Goal: Task Accomplishment & Management: Use online tool/utility

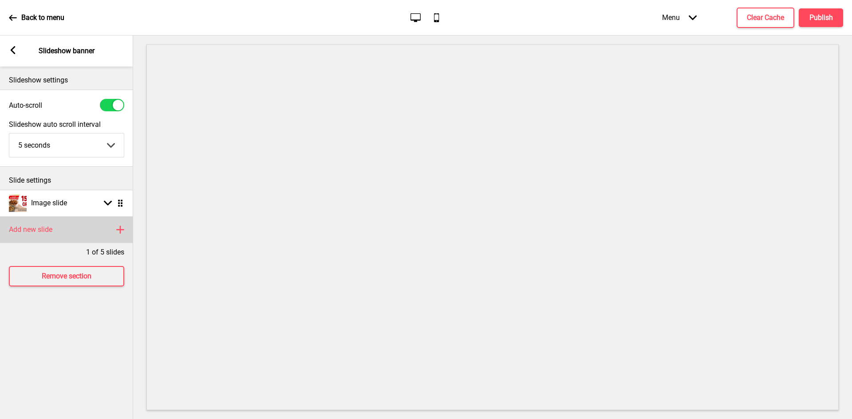
click at [118, 231] on rect at bounding box center [120, 230] width 11 height 11
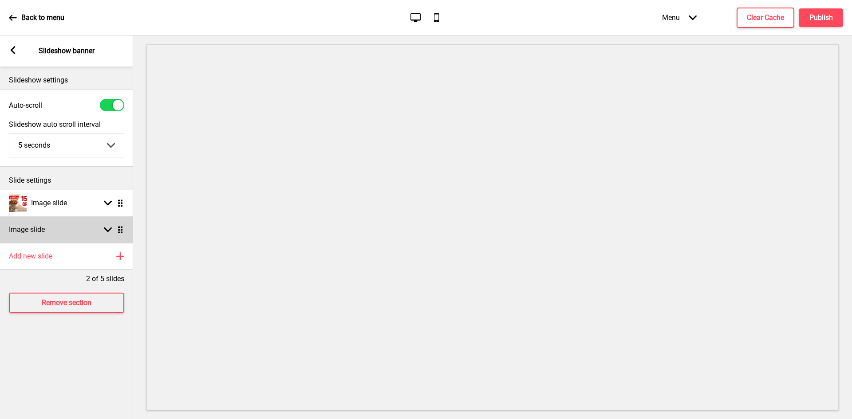
click at [79, 231] on div "Image slide Arrow down Drag" at bounding box center [66, 230] width 133 height 27
click at [107, 232] on icon at bounding box center [108, 230] width 8 height 5
select select "right"
click at [103, 229] on div "Arrow down Drag" at bounding box center [111, 230] width 25 height 8
select select "right"
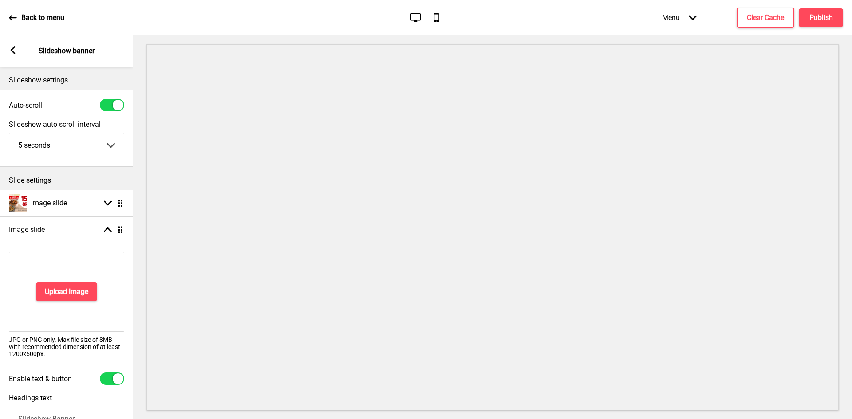
click at [118, 377] on div at bounding box center [118, 379] width 11 height 11
checkbox input "false"
click at [65, 288] on h4 "Upload Image" at bounding box center [66, 292] width 43 height 10
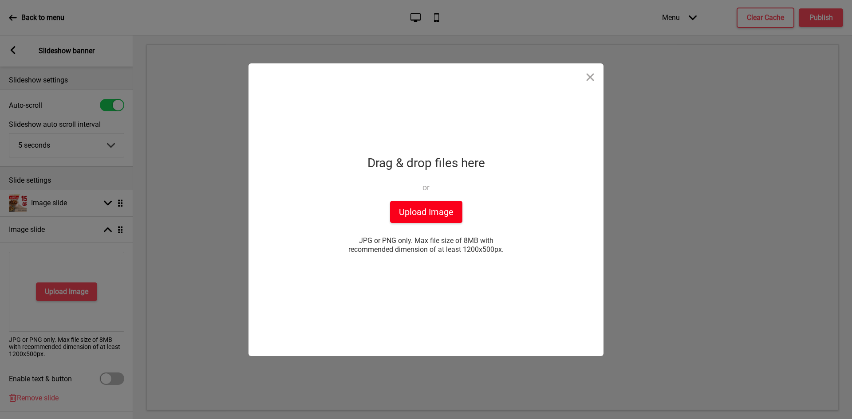
click at [415, 211] on button "Upload Image" at bounding box center [426, 212] width 72 height 22
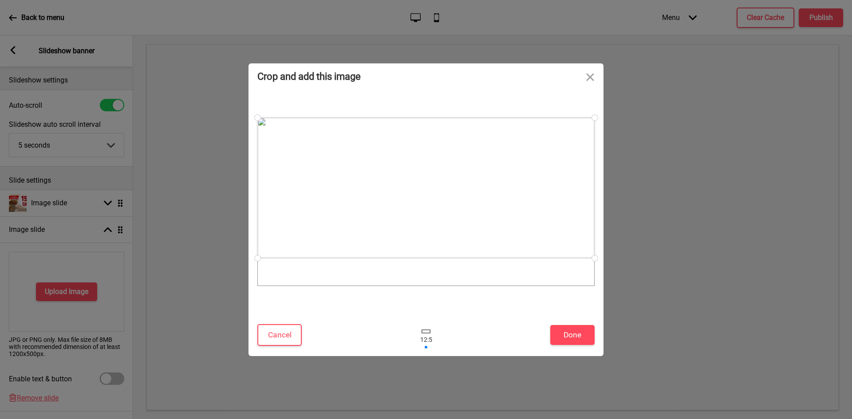
drag, startPoint x: 443, startPoint y: 147, endPoint x: 444, endPoint y: 130, distance: 17.3
click at [444, 130] on div at bounding box center [425, 188] width 337 height 141
drag, startPoint x: 596, startPoint y: 260, endPoint x: 602, endPoint y: 294, distance: 34.1
click at [602, 294] on div at bounding box center [426, 202] width 355 height 224
drag, startPoint x: 592, startPoint y: 258, endPoint x: 594, endPoint y: 283, distance: 25.4
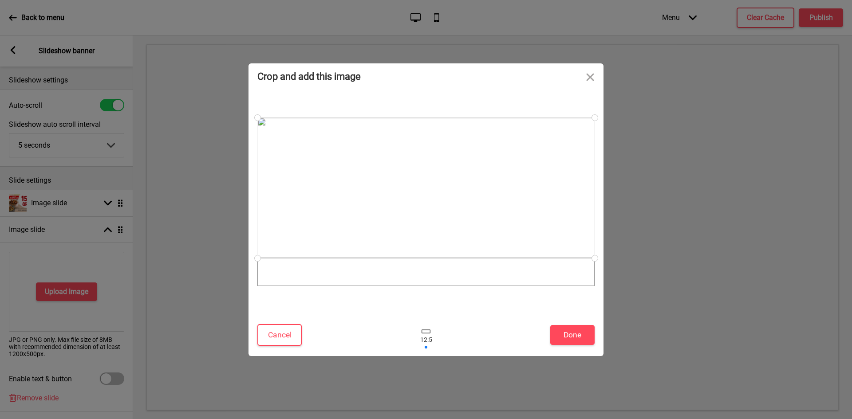
click at [594, 283] on div at bounding box center [425, 202] width 337 height 169
drag, startPoint x: 445, startPoint y: 189, endPoint x: 464, endPoint y: 229, distance: 44.3
click at [464, 229] on div at bounding box center [425, 216] width 337 height 141
click at [588, 77] on button "Close" at bounding box center [590, 76] width 27 height 27
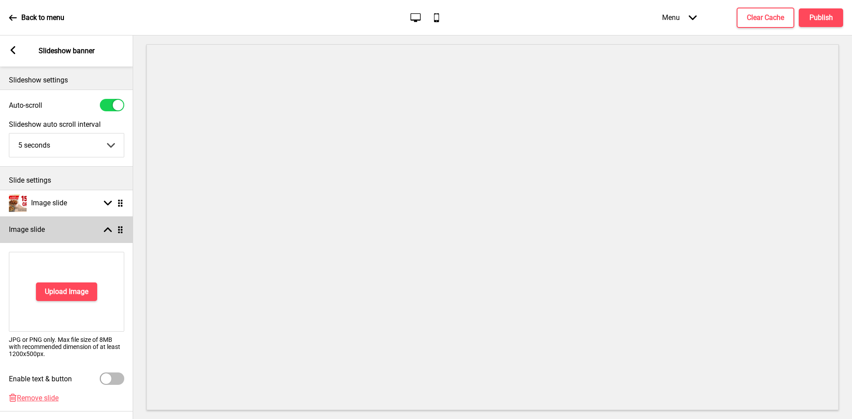
click at [108, 225] on div "Image slide Arrow up Drag" at bounding box center [66, 230] width 133 height 27
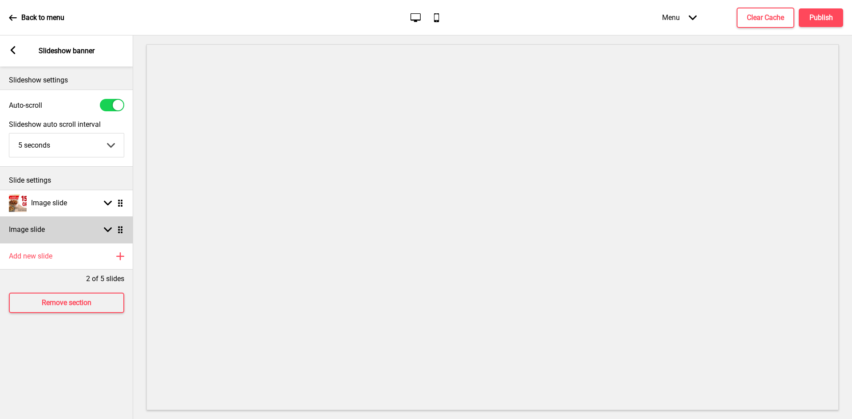
click at [108, 232] on icon at bounding box center [108, 230] width 8 height 5
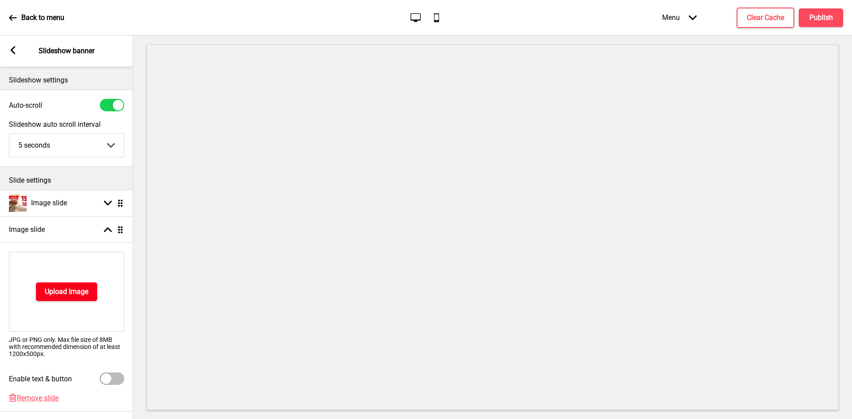
click at [62, 291] on h4 "Upload Image" at bounding box center [66, 292] width 43 height 10
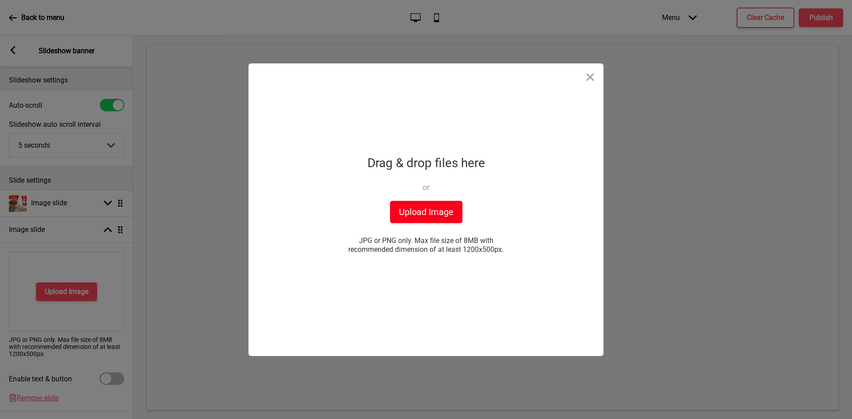
click at [431, 214] on button "Upload Image" at bounding box center [426, 212] width 72 height 22
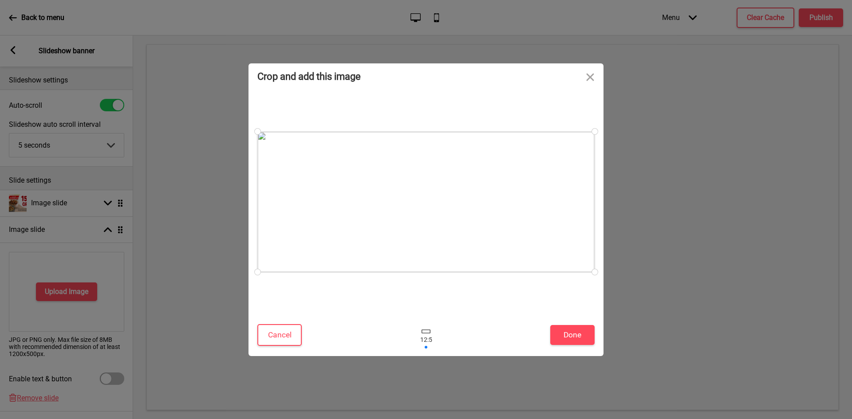
click at [577, 347] on div "Cancel Done" at bounding box center [426, 338] width 355 height 38
click at [577, 333] on button "Done" at bounding box center [572, 335] width 44 height 20
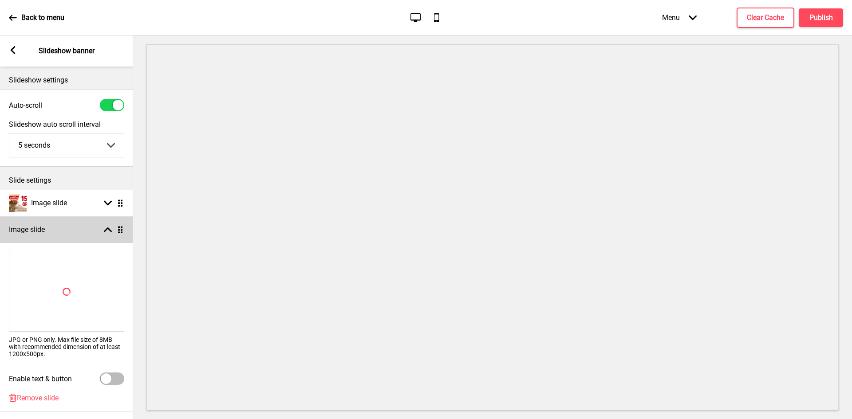
click at [110, 231] on icon at bounding box center [108, 230] width 8 height 5
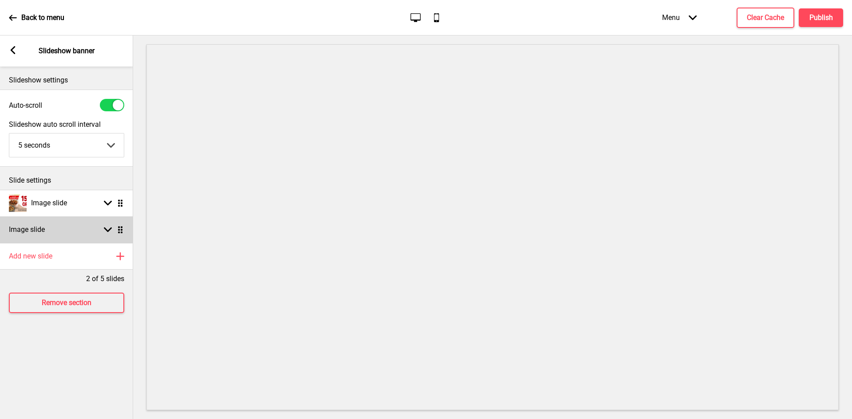
click at [107, 229] on rect at bounding box center [108, 230] width 8 height 8
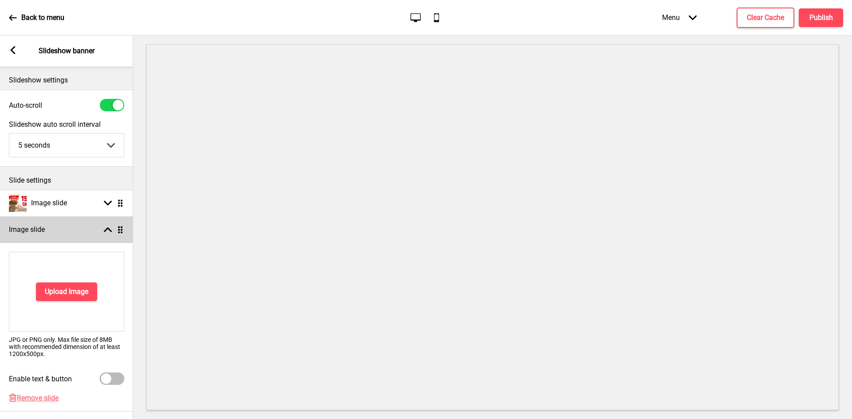
click at [107, 229] on icon at bounding box center [108, 230] width 8 height 5
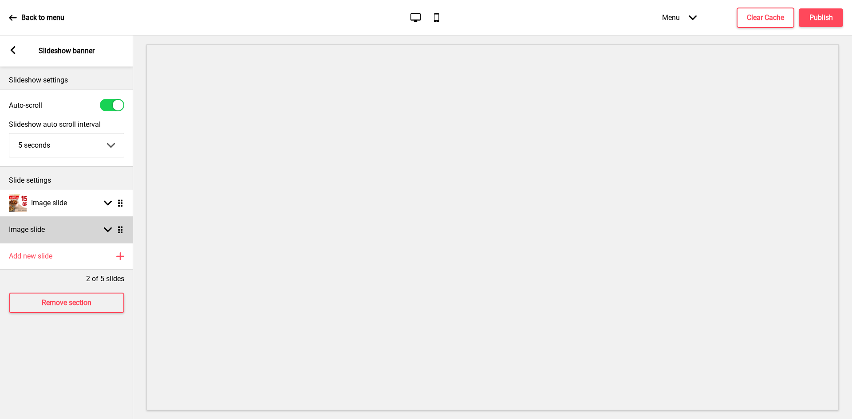
click at [107, 229] on rect at bounding box center [108, 230] width 8 height 8
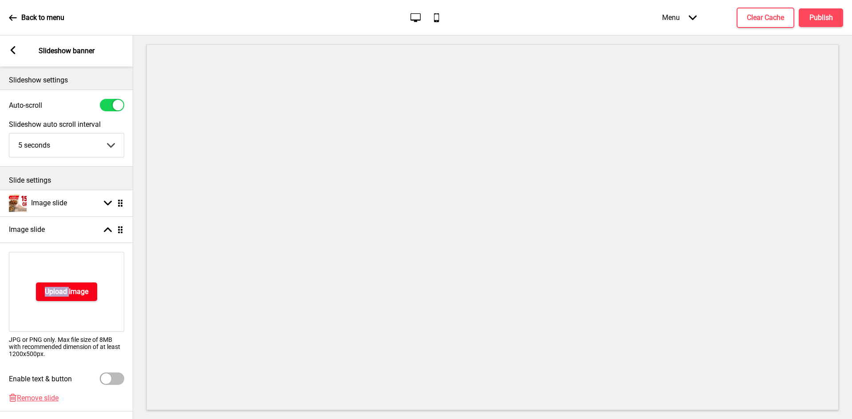
click at [70, 291] on h4 "Upload Image" at bounding box center [66, 292] width 43 height 10
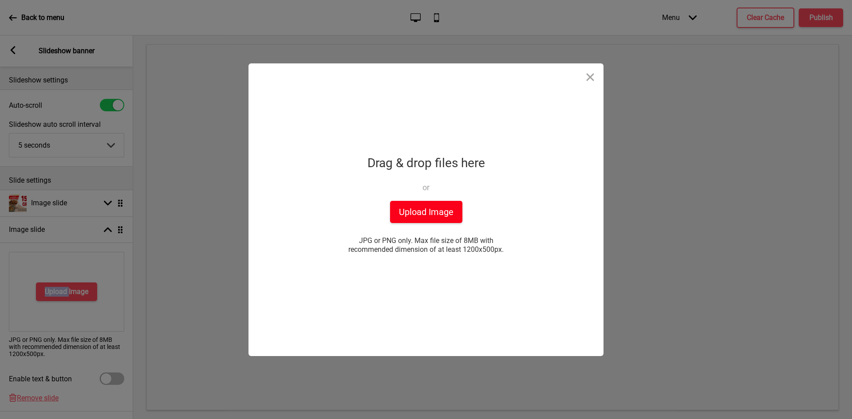
click at [411, 211] on button "Upload Image" at bounding box center [426, 212] width 72 height 22
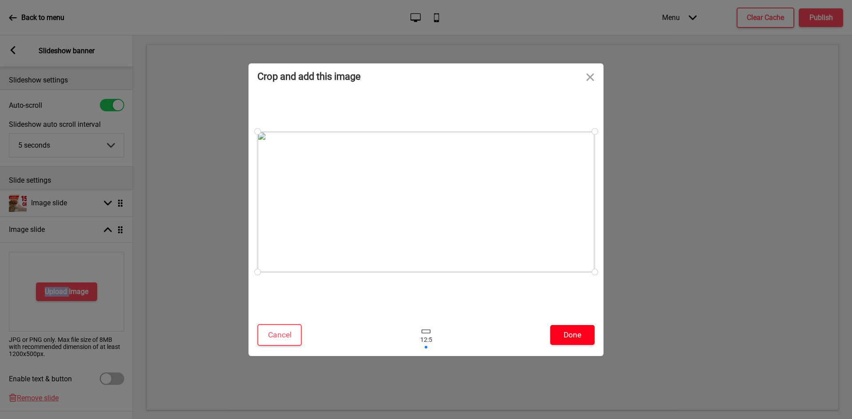
click at [565, 330] on button "Done" at bounding box center [572, 335] width 44 height 20
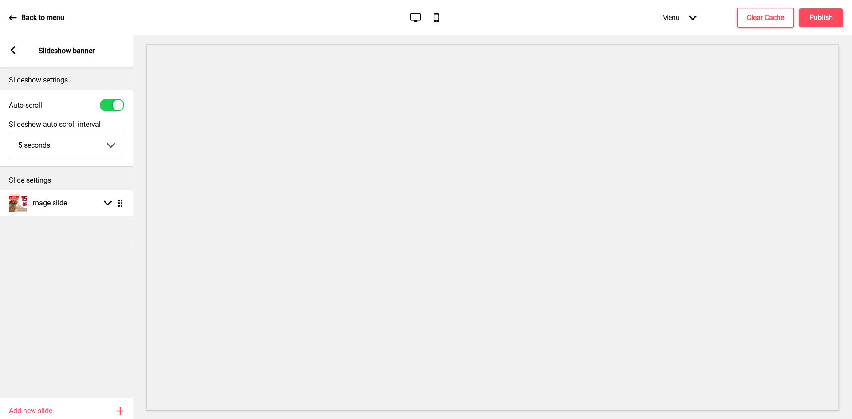
click at [123, 231] on ul "Image slide Arrow down Drag Image slide Arrow up Drag Replace Edit Delete Enabl…" at bounding box center [66, 294] width 133 height 208
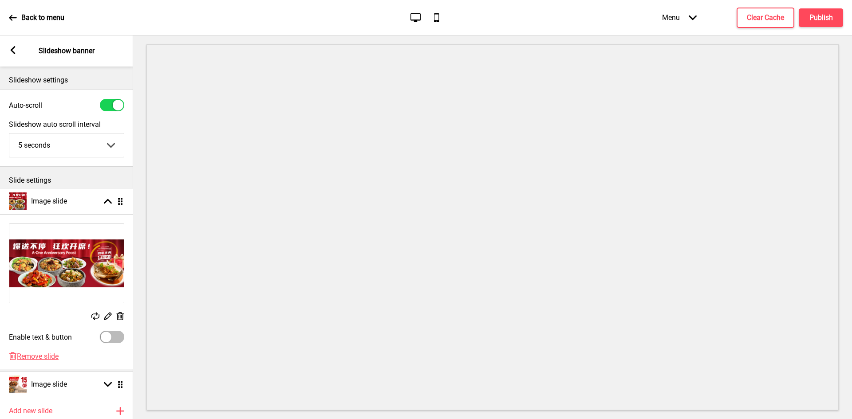
drag, startPoint x: 122, startPoint y: 231, endPoint x: 122, endPoint y: 203, distance: 28.4
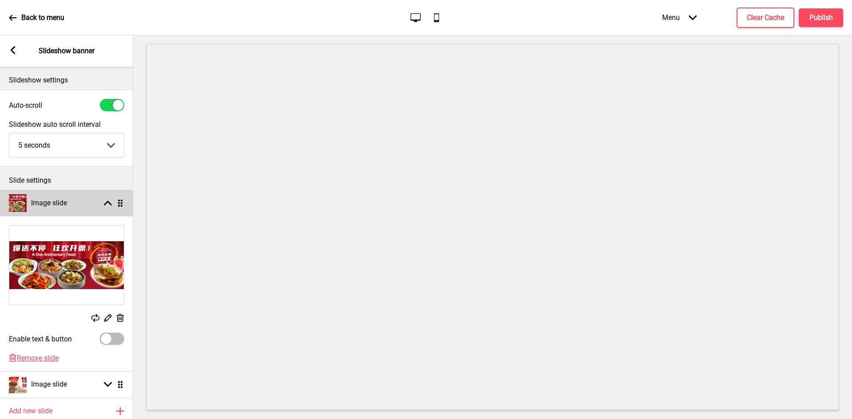
click at [111, 205] on icon at bounding box center [108, 203] width 8 height 5
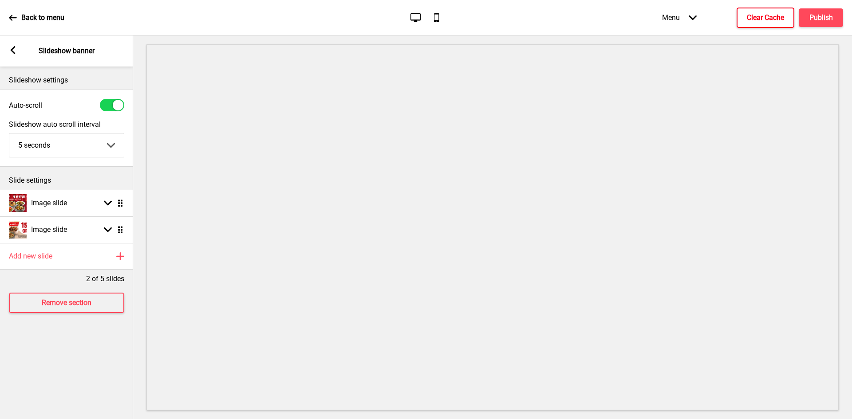
click at [784, 20] on h4 "Clear Cache" at bounding box center [765, 18] width 37 height 10
click at [757, 16] on h4 "Clear Cache" at bounding box center [765, 18] width 37 height 10
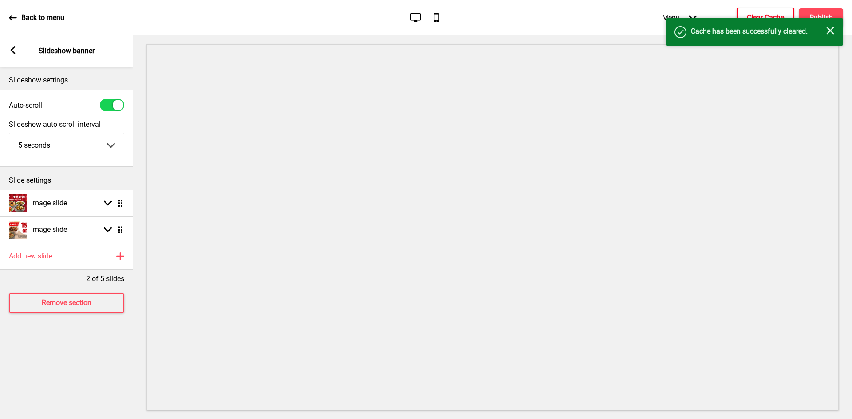
click at [826, 21] on div "Success Cache has been successfully cleared. Close" at bounding box center [755, 32] width 178 height 28
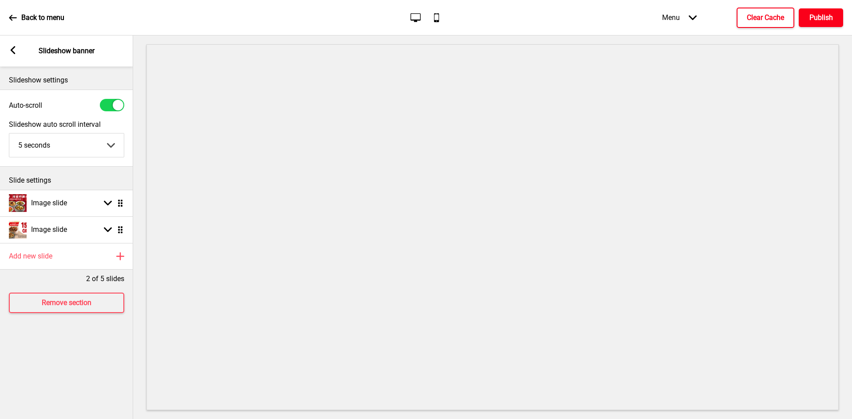
drag, startPoint x: 815, startPoint y: 5, endPoint x: 817, endPoint y: 17, distance: 12.1
click at [815, 10] on div "Menu Arrow down Product Page Store Information Checkout Thank you Terms & Condi…" at bounding box center [735, 17] width 217 height 26
click at [817, 17] on h4 "Publish" at bounding box center [821, 18] width 24 height 10
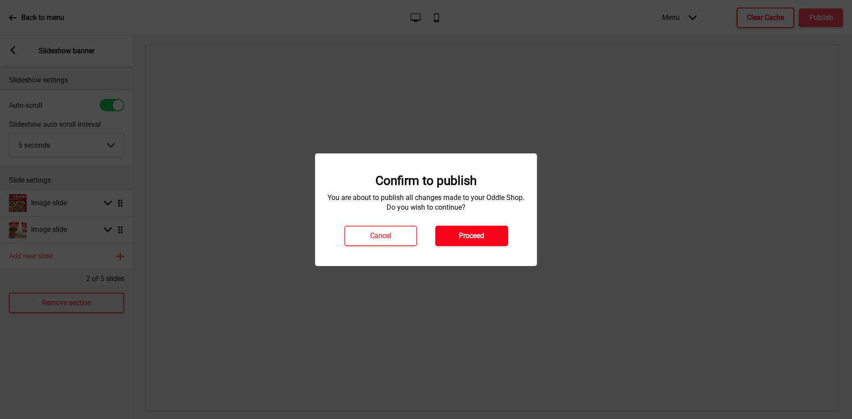
click at [466, 245] on button "Proceed" at bounding box center [471, 236] width 73 height 20
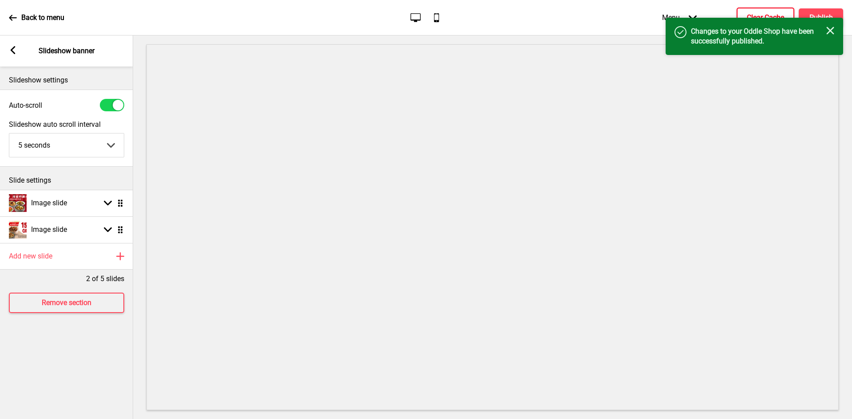
click at [35, 17] on p "Back to menu" at bounding box center [42, 18] width 43 height 10
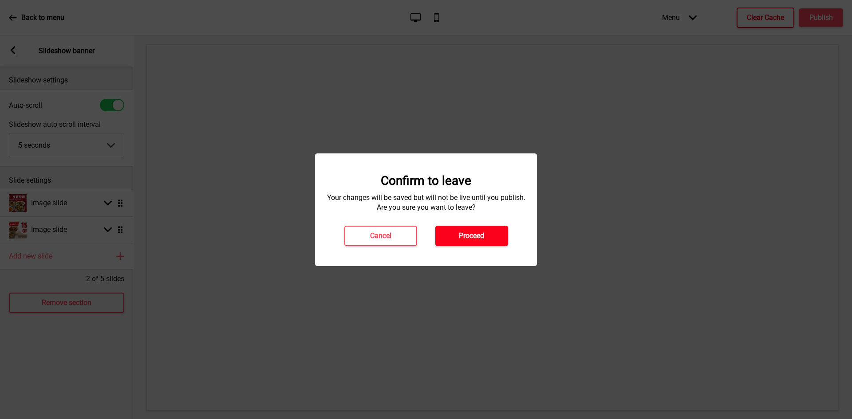
click at [478, 243] on button "Proceed" at bounding box center [471, 236] width 73 height 20
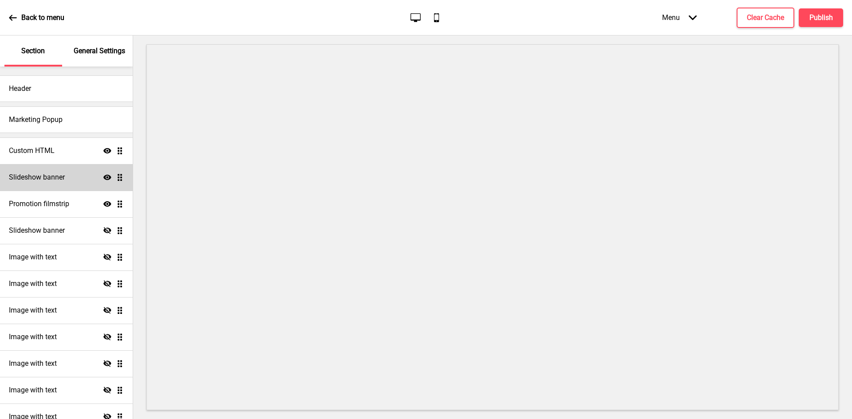
click at [50, 179] on h4 "Slideshow banner" at bounding box center [37, 178] width 56 height 10
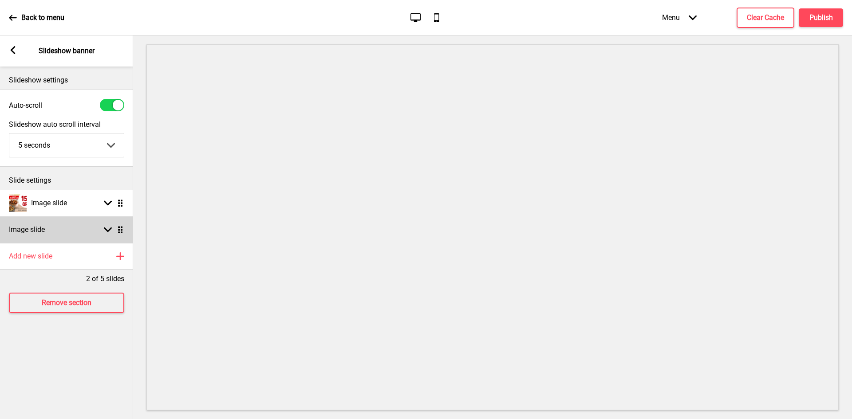
click at [113, 228] on div "Arrow down Drag" at bounding box center [111, 230] width 25 height 8
click at [108, 230] on rect at bounding box center [108, 230] width 8 height 8
click at [36, 230] on h4 "Image slide" at bounding box center [27, 230] width 36 height 10
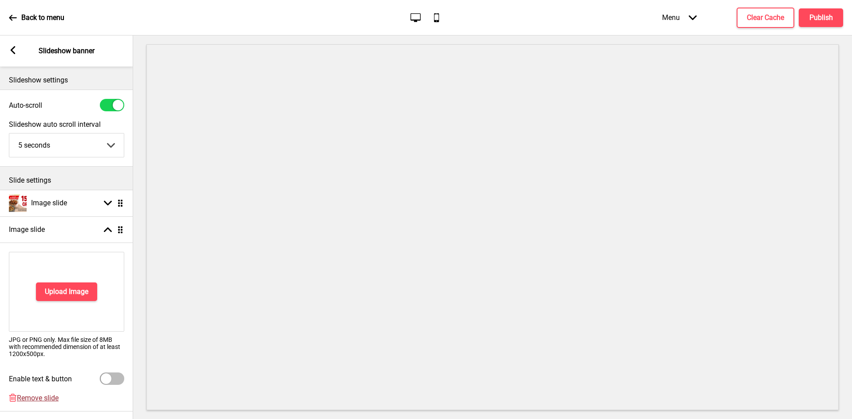
click at [35, 399] on span "Remove slide" at bounding box center [38, 398] width 42 height 8
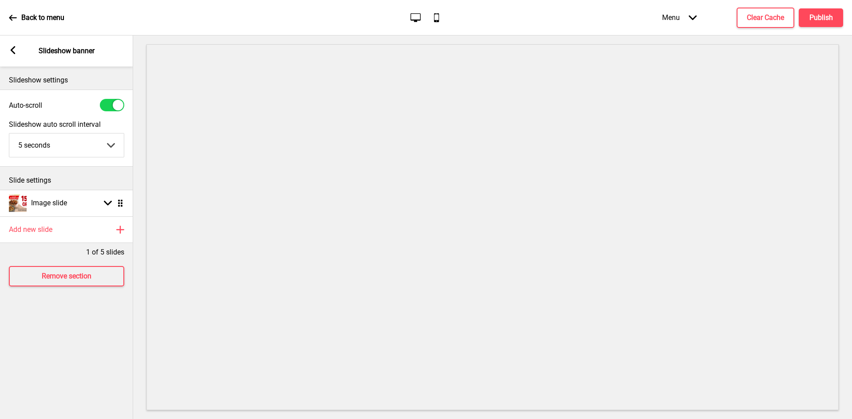
click at [11, 12] on div "Back to menu" at bounding box center [36, 18] width 55 height 24
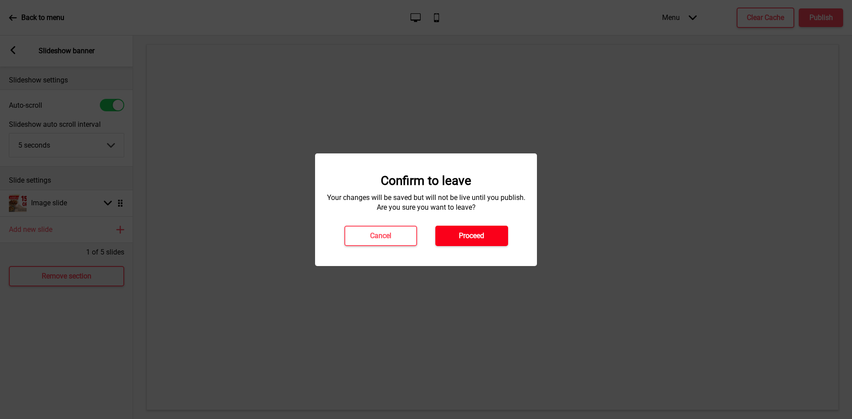
click at [477, 241] on h4 "Proceed" at bounding box center [471, 236] width 25 height 10
